Goal: Navigation & Orientation: Understand site structure

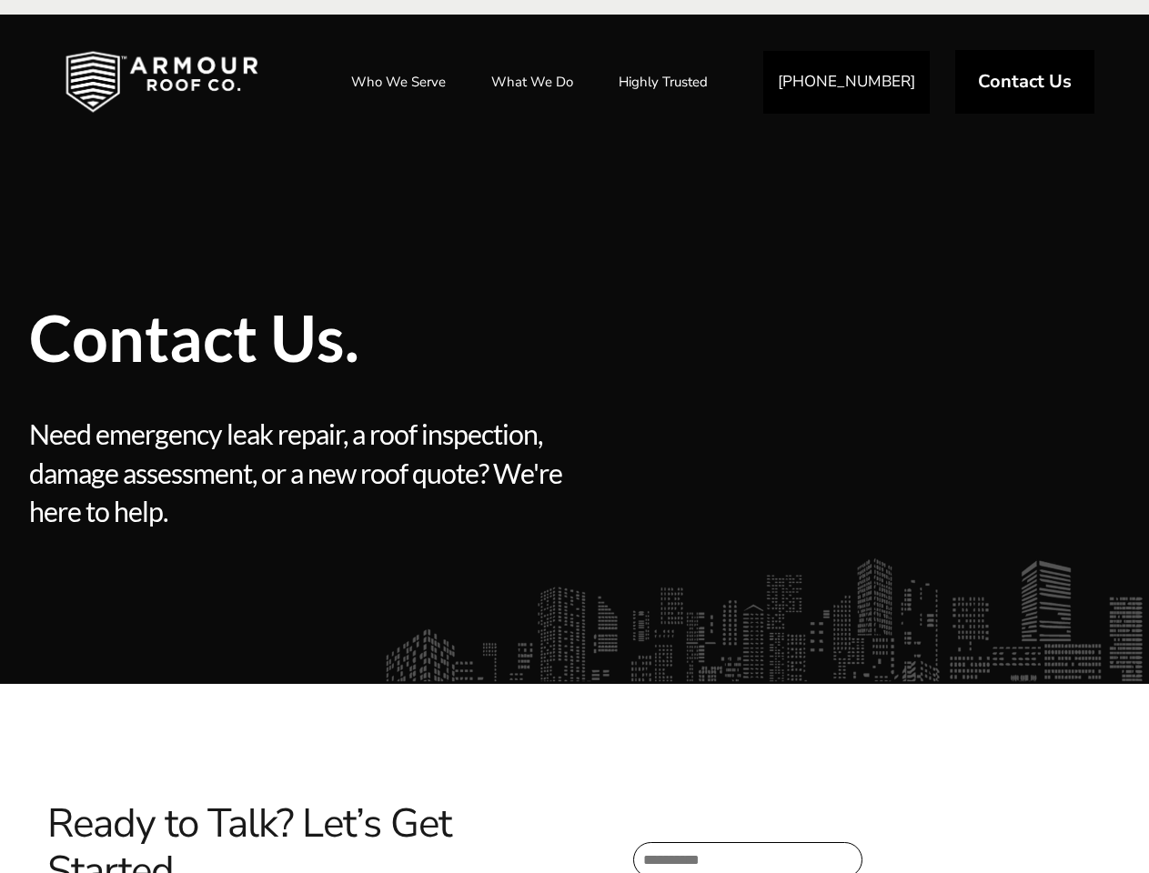
click at [574, 437] on div at bounding box center [704, 517] width 270 height 204
click at [398, 82] on link "Who We Serve" at bounding box center [398, 81] width 131 height 45
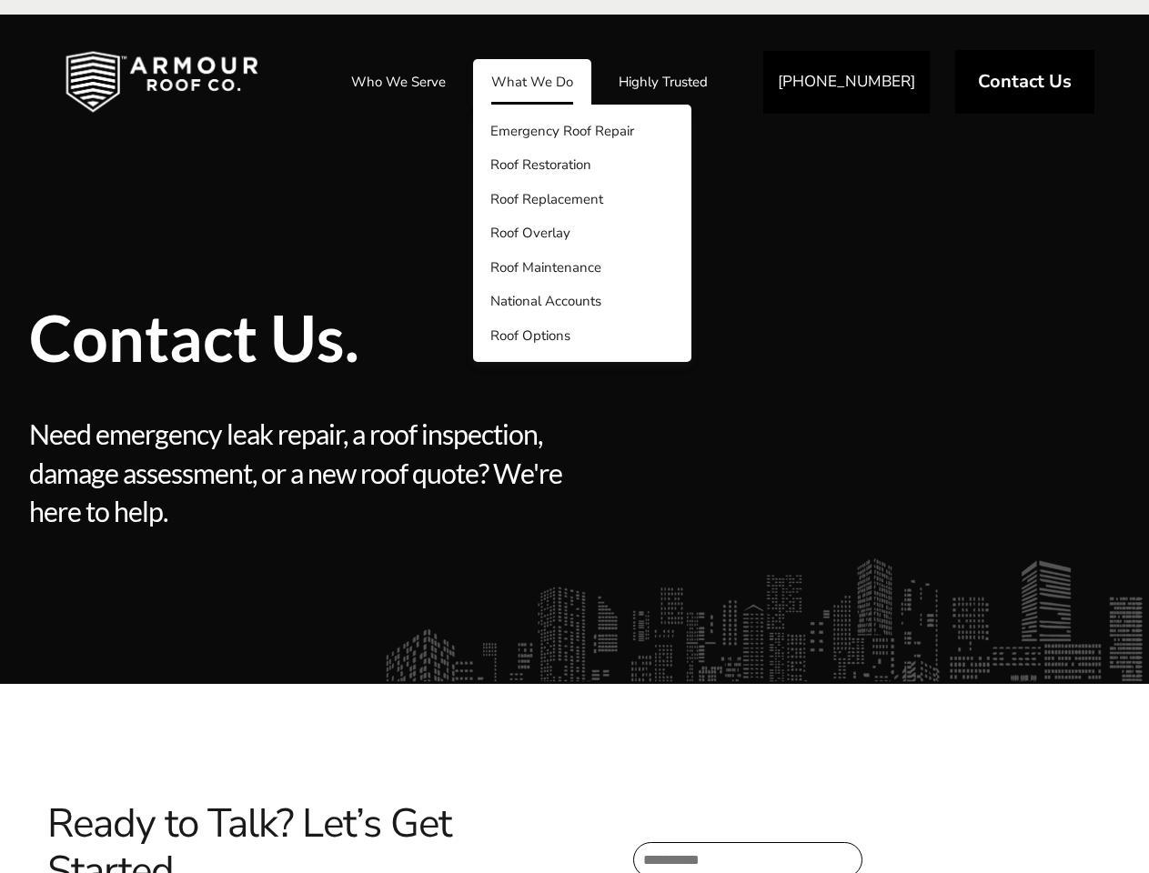
click at [533, 82] on link "What We Do" at bounding box center [532, 81] width 118 height 45
click at [664, 82] on link "Highly Trusted" at bounding box center [663, 81] width 126 height 45
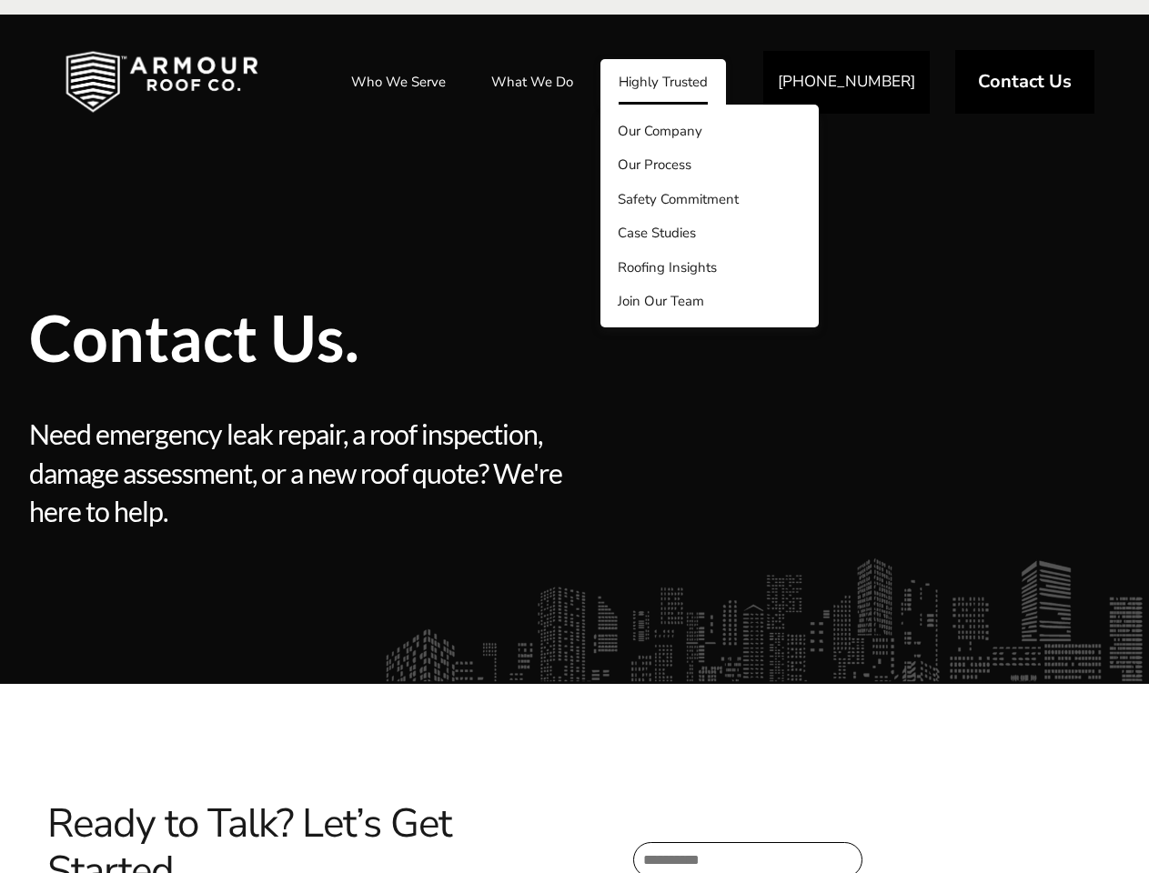
click at [574, 444] on div at bounding box center [704, 517] width 270 height 204
